Goal: Find specific page/section: Find specific page/section

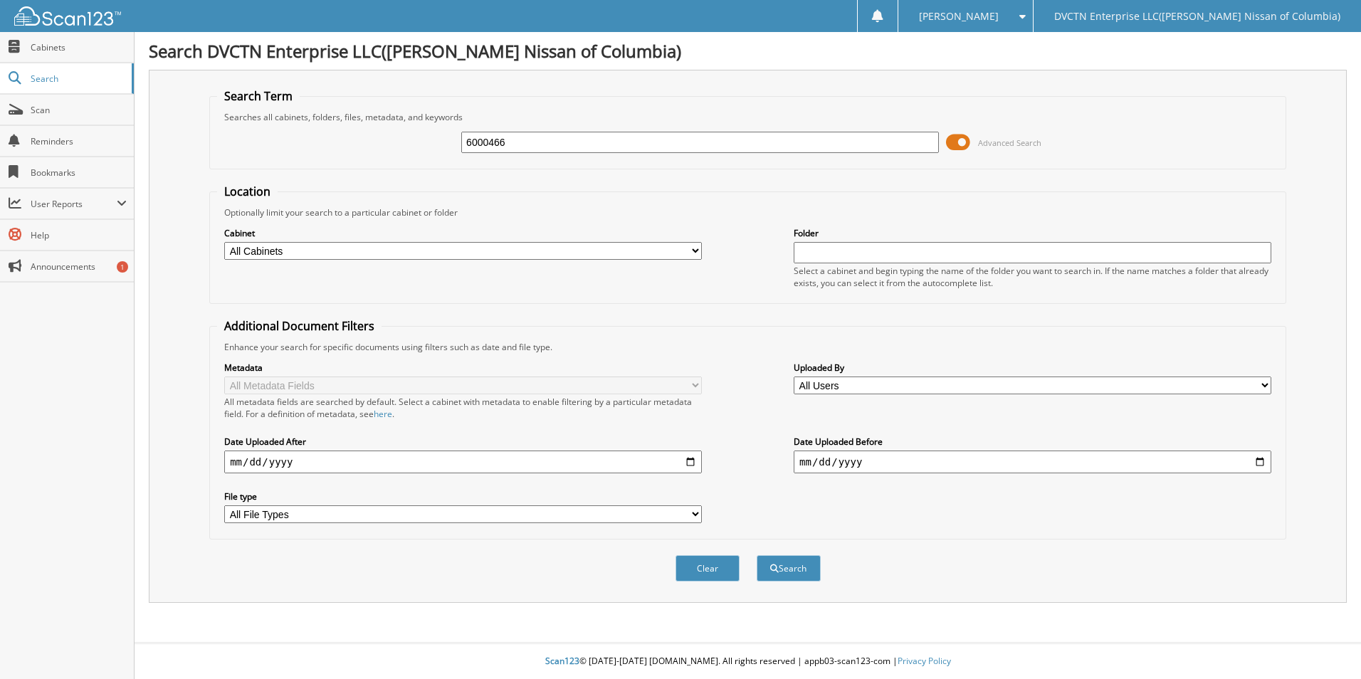
type input "6000466"
click at [757, 555] on button "Search" at bounding box center [789, 568] width 64 height 26
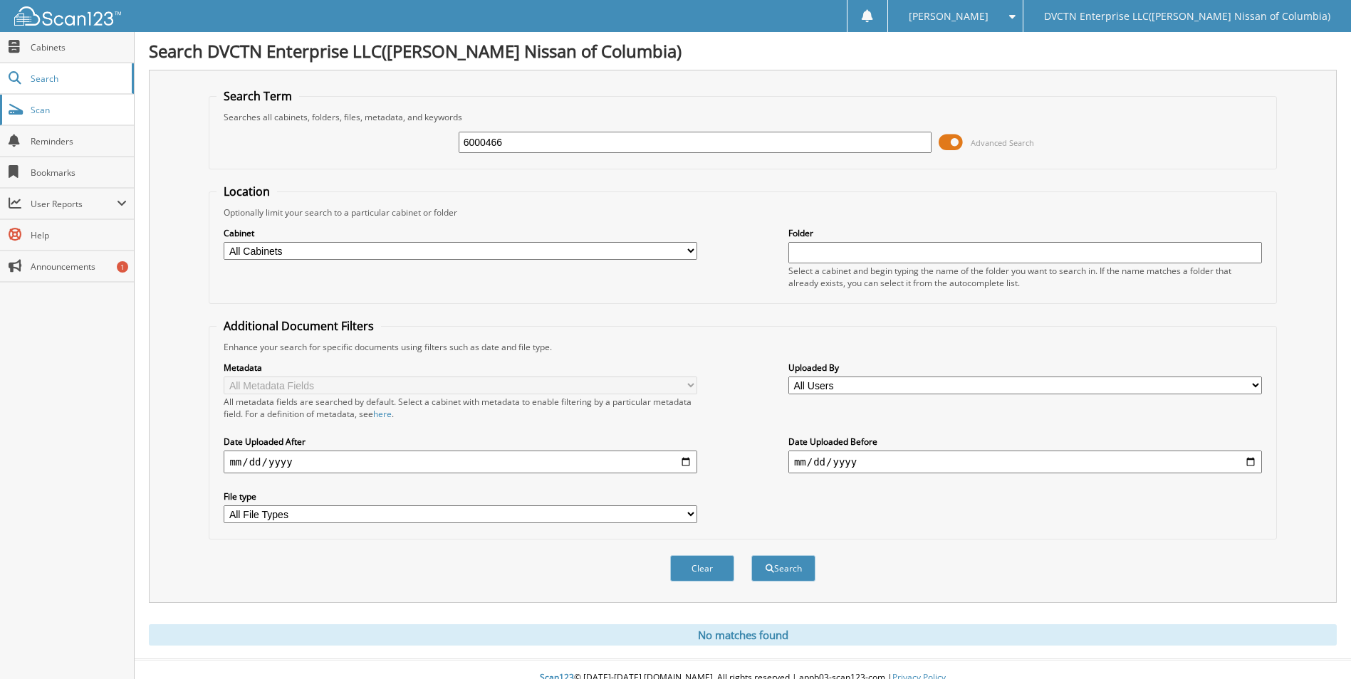
click at [40, 115] on span "Scan" at bounding box center [79, 110] width 96 height 12
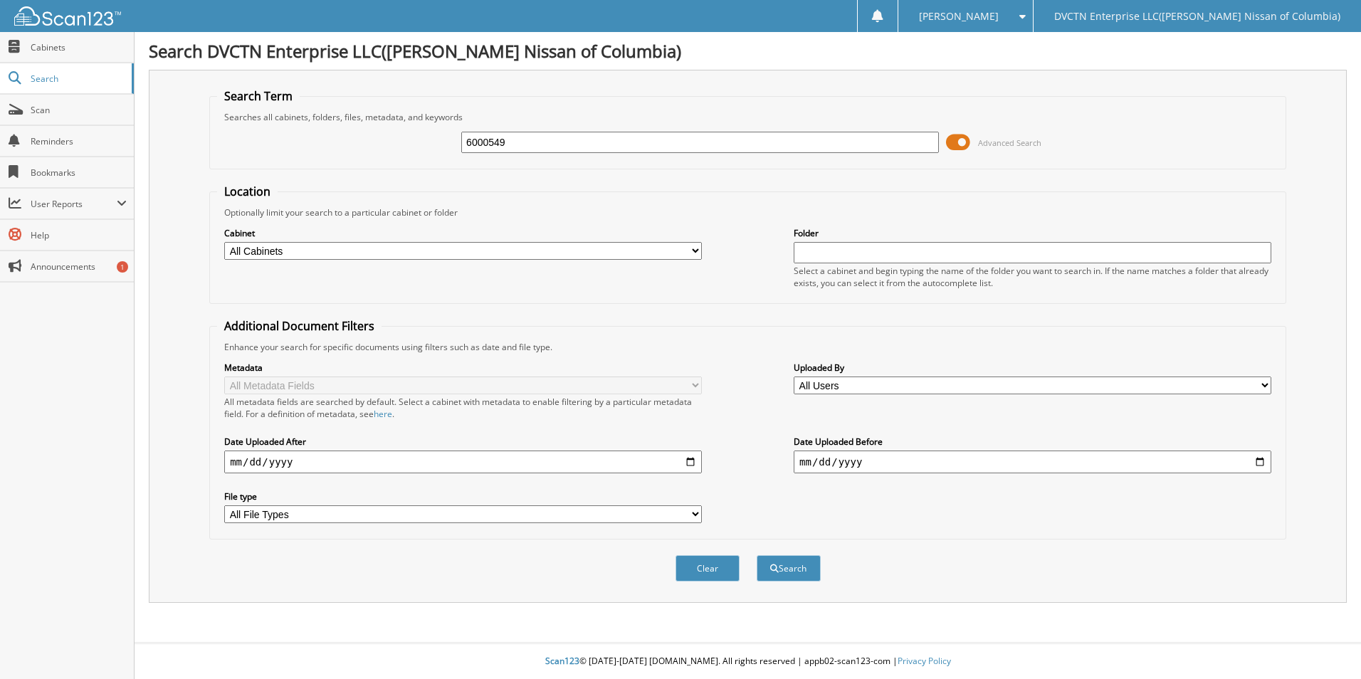
type input "6000549"
click at [757, 555] on button "Search" at bounding box center [789, 568] width 64 height 26
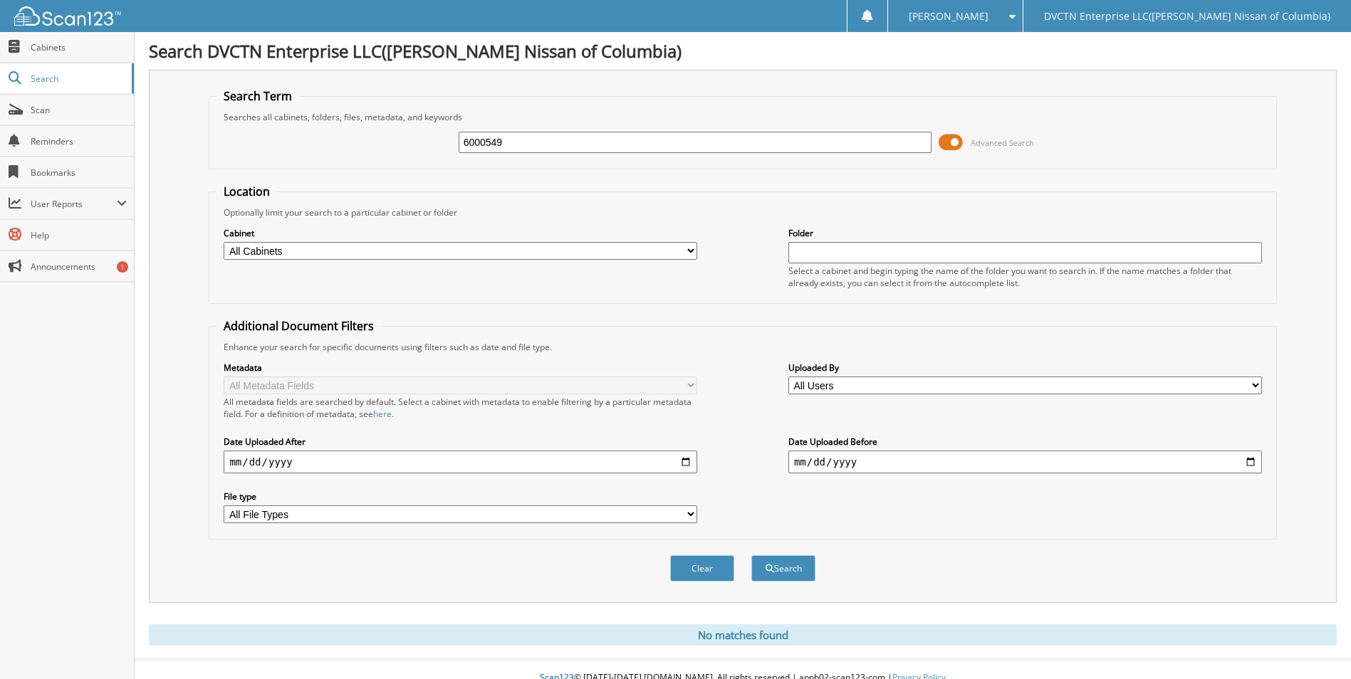
scroll to position [17, 0]
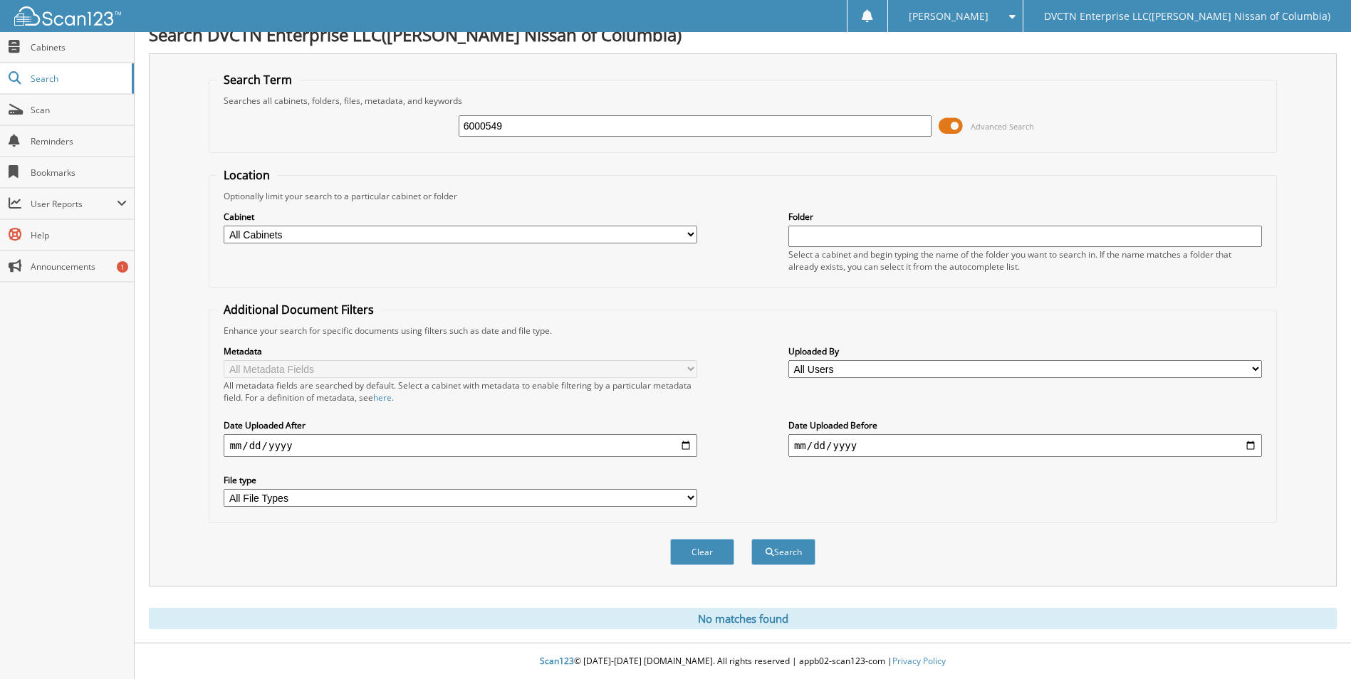
click at [611, 120] on input "6000549" at bounding box center [695, 125] width 473 height 21
click at [958, 126] on span at bounding box center [950, 125] width 24 height 21
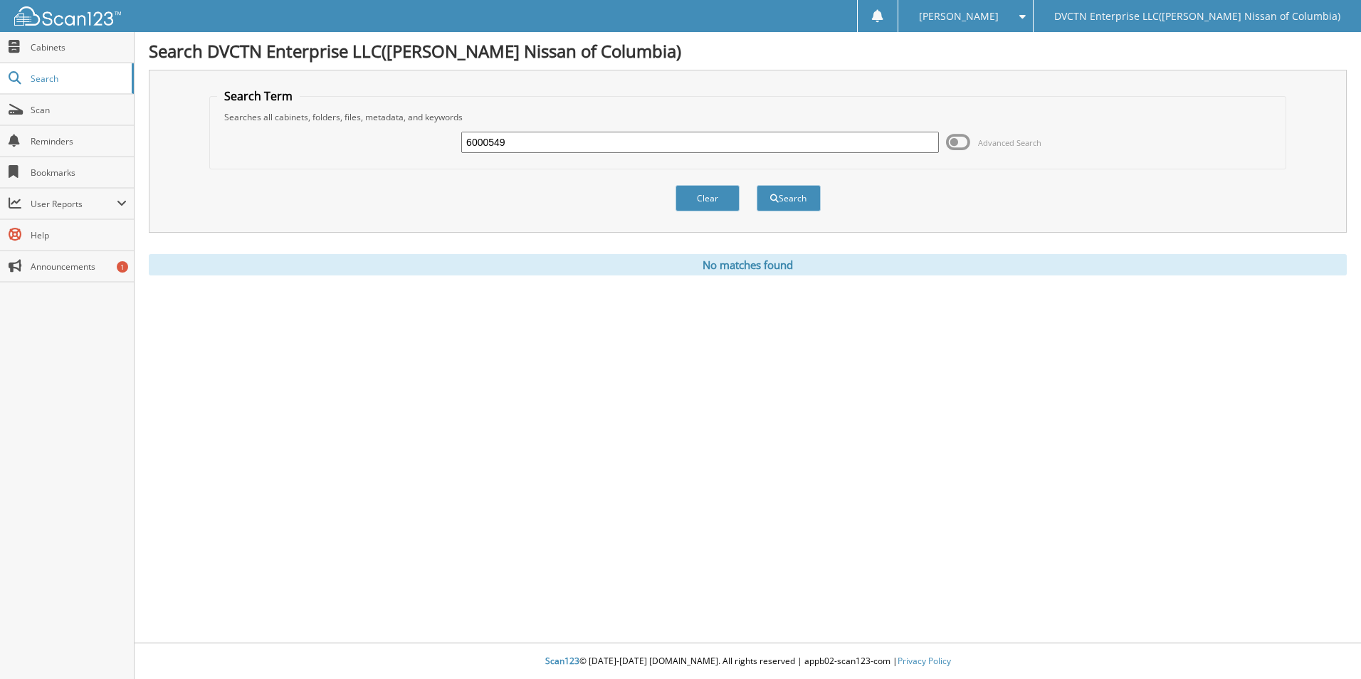
click at [680, 145] on input "6000549" at bounding box center [700, 142] width 478 height 21
type input "6"
type input "5000208"
click at [757, 185] on button "Search" at bounding box center [789, 198] width 64 height 26
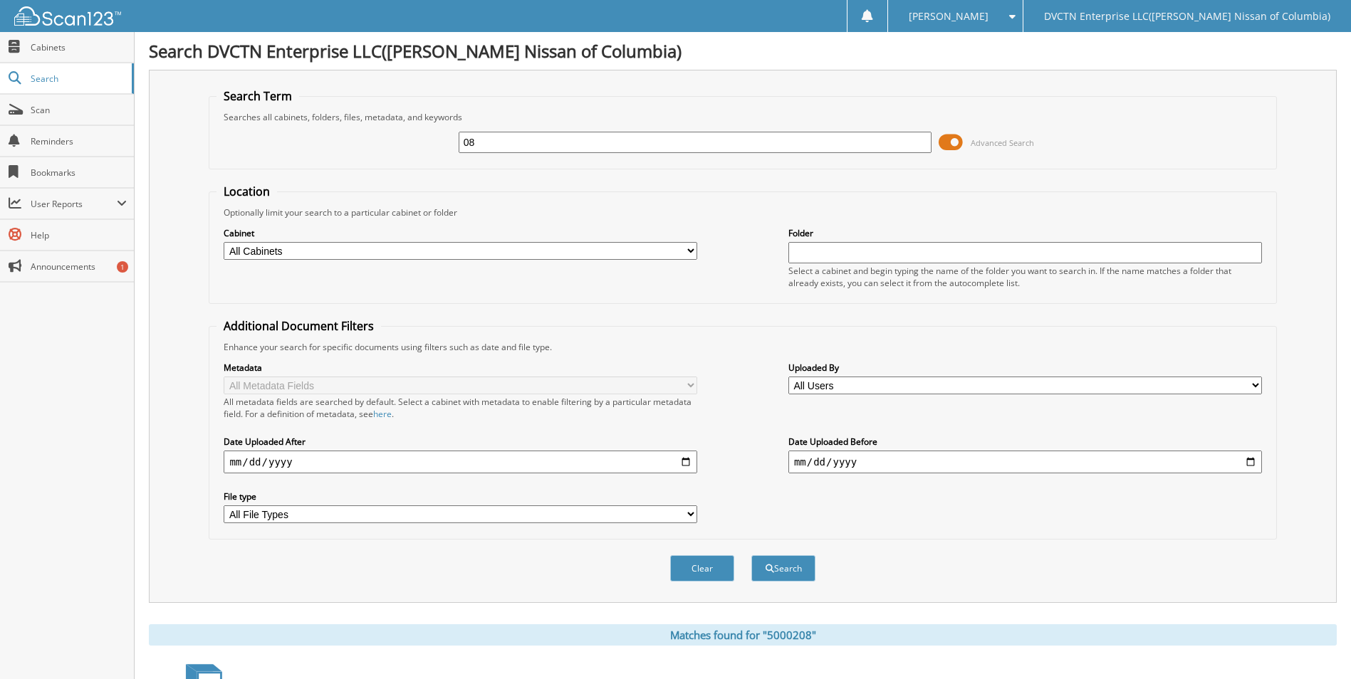
type input "8"
type input "5000209"
click at [751, 555] on button "Search" at bounding box center [783, 568] width 64 height 26
click at [518, 142] on input "5000209" at bounding box center [695, 142] width 473 height 21
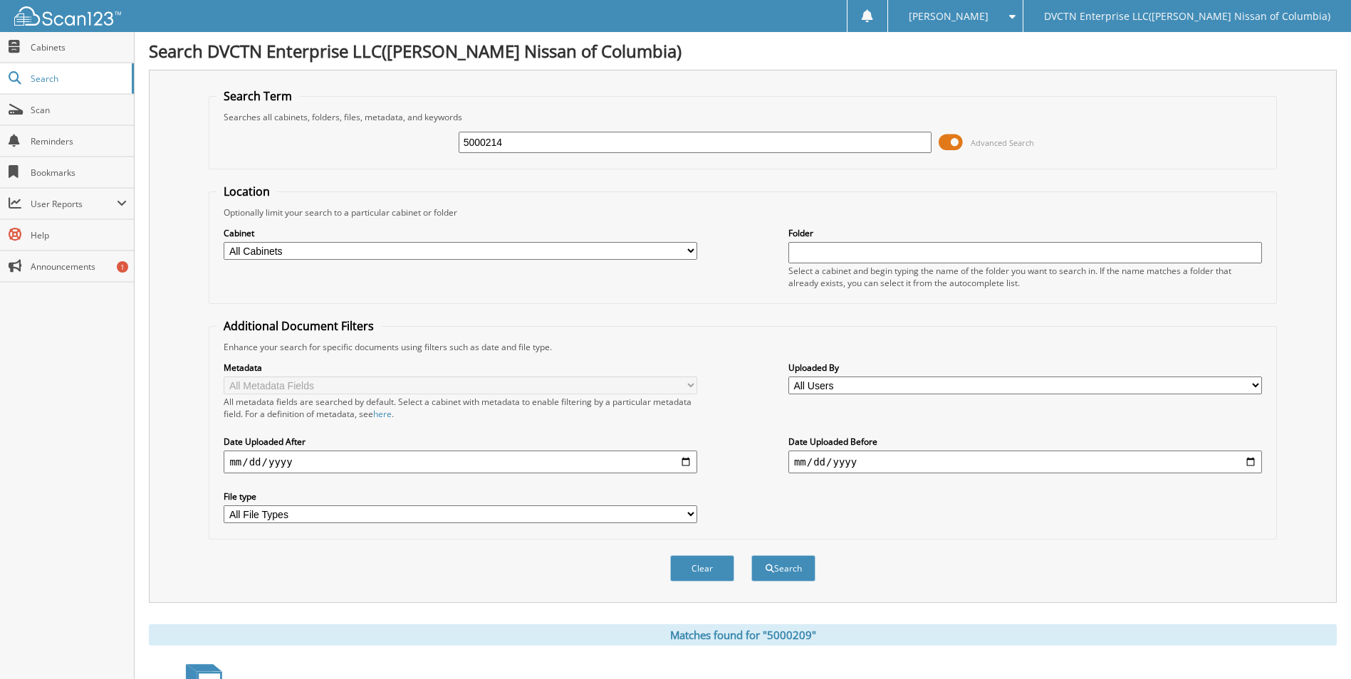
type input "5000214"
click at [751, 555] on button "Search" at bounding box center [783, 568] width 64 height 26
type input "4"
type input "5000213"
click at [751, 555] on button "Search" at bounding box center [783, 568] width 64 height 26
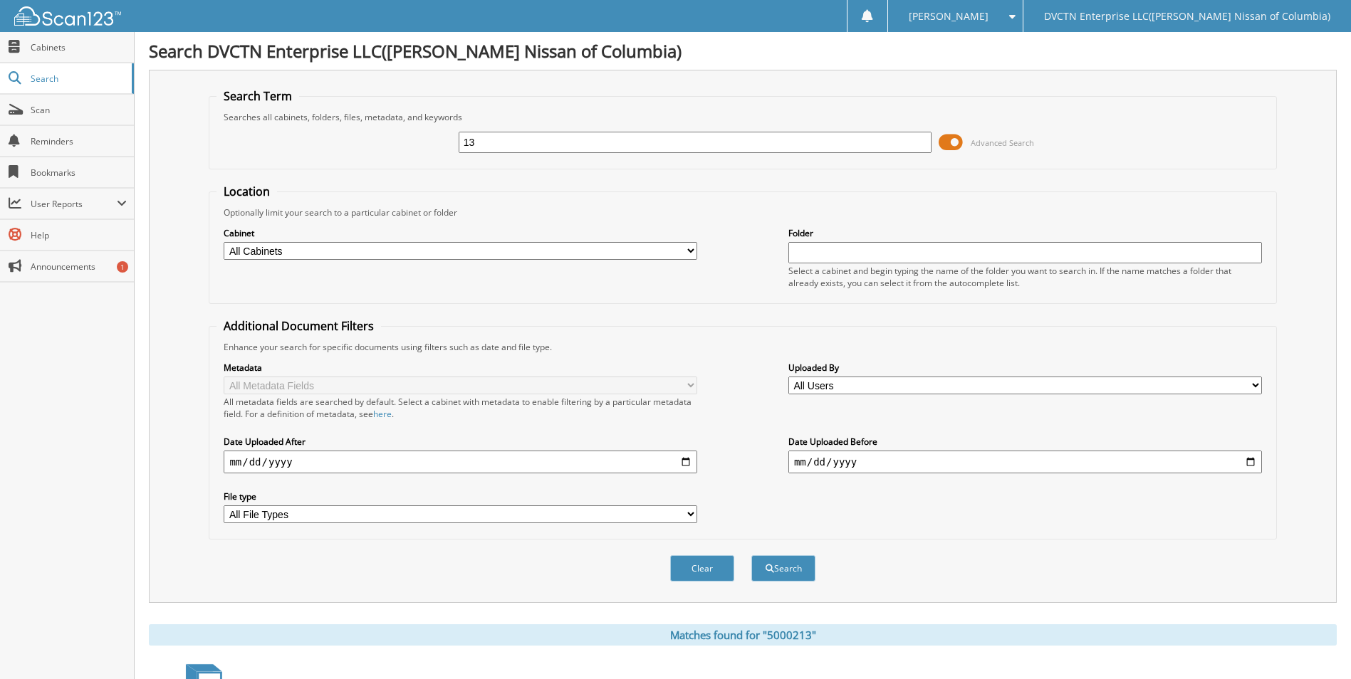
type input "3"
type input "5000225"
click at [751, 555] on button "Search" at bounding box center [783, 568] width 64 height 26
type input "5"
type input "5000223"
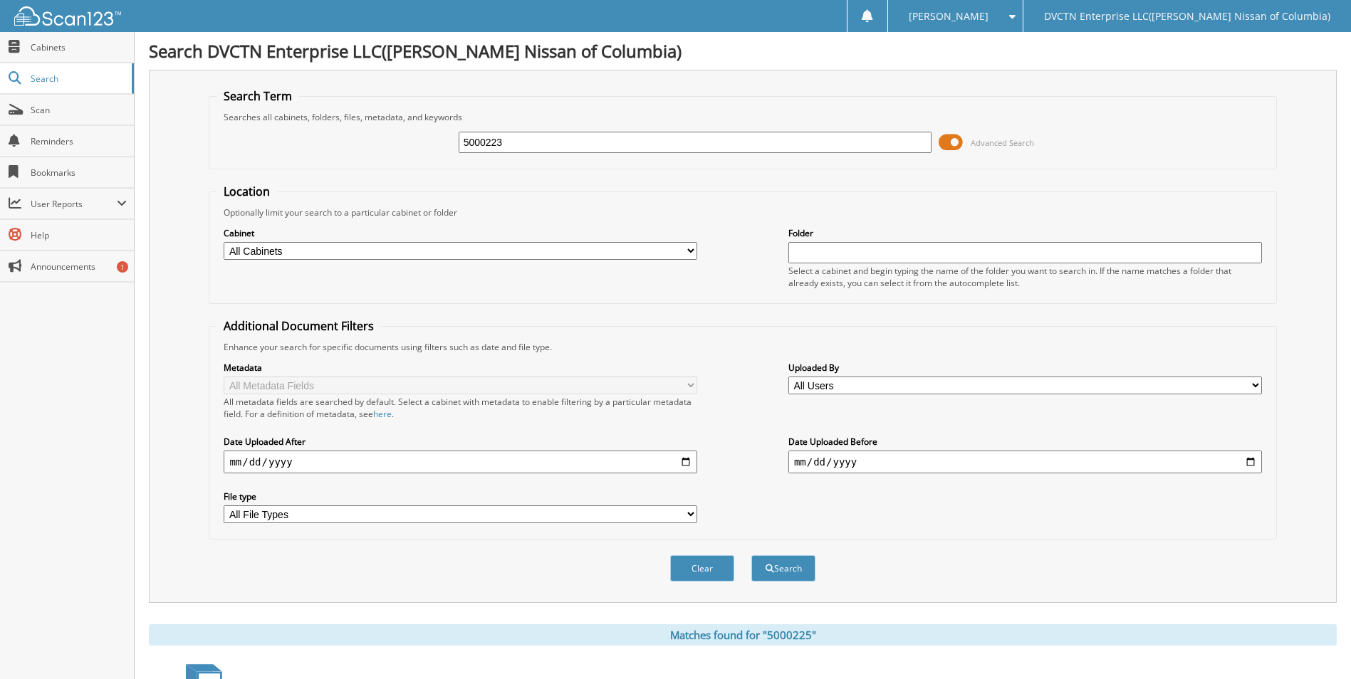
click at [751, 555] on button "Search" at bounding box center [783, 568] width 64 height 26
type input "3"
type input "q000001731"
click at [751, 555] on button "Search" at bounding box center [783, 568] width 64 height 26
click at [63, 106] on span "Scan" at bounding box center [79, 110] width 96 height 12
